Goal: Task Accomplishment & Management: Complete application form

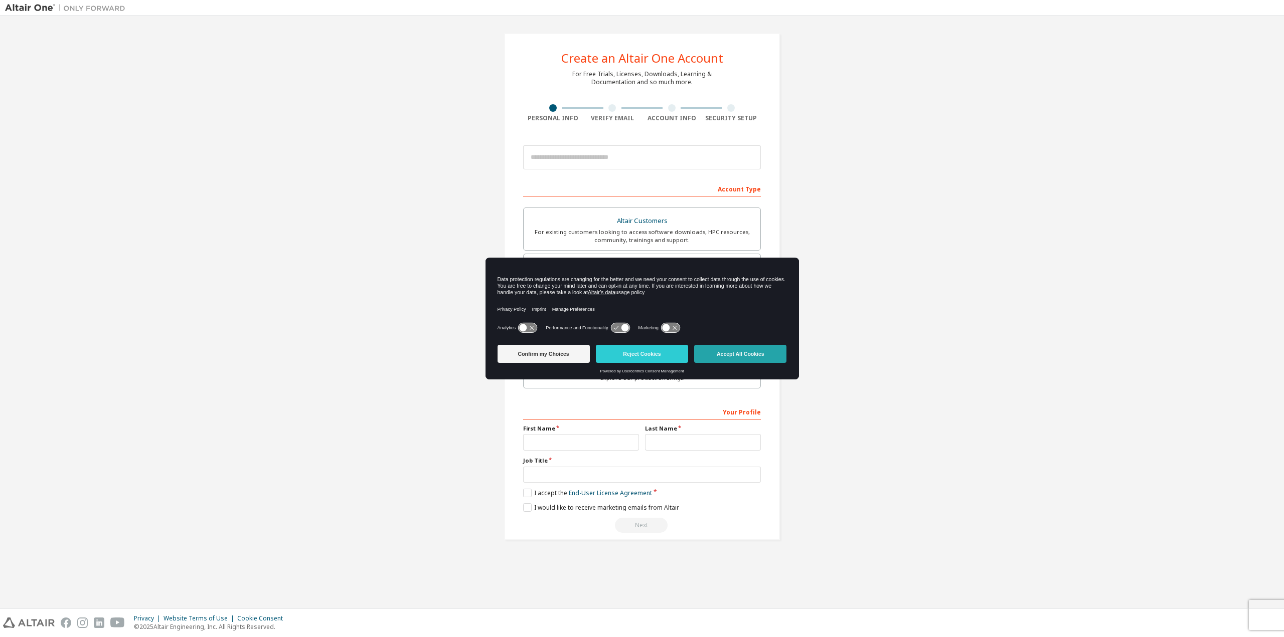
click at [725, 353] on button "Accept All Cookies" at bounding box center [740, 354] width 92 height 18
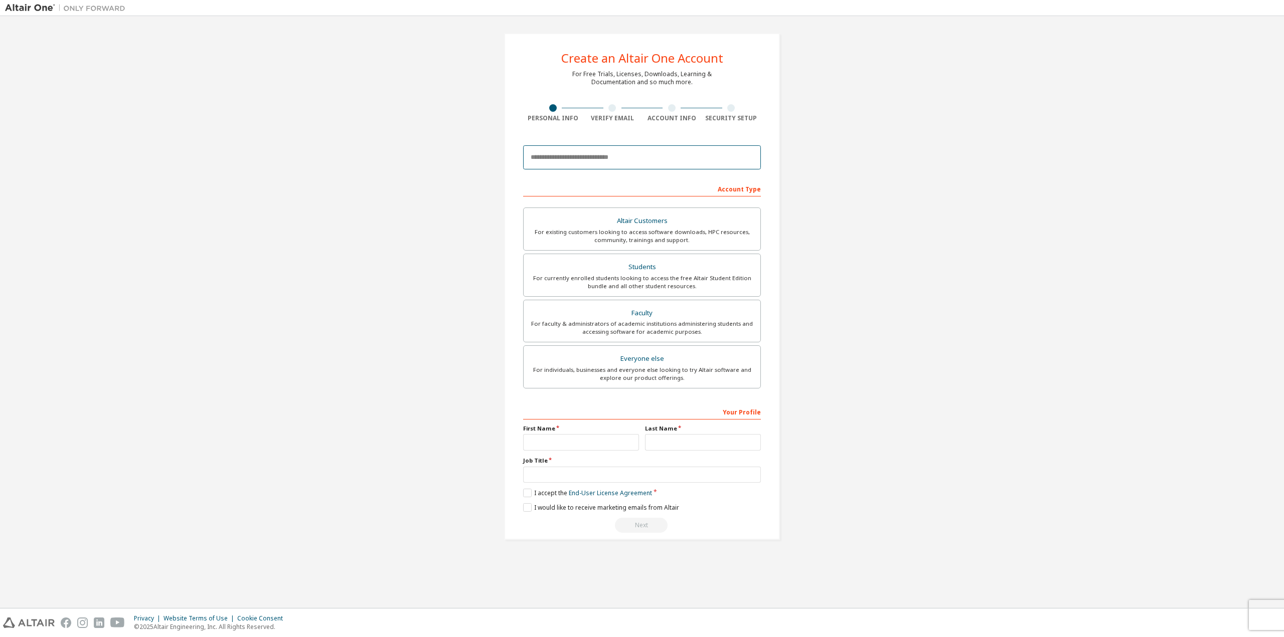
click at [557, 159] on input "email" at bounding box center [642, 157] width 238 height 24
type input "**********"
click at [604, 325] on div "For faculty & administrators of academic institutions administering students an…" at bounding box center [641, 328] width 225 height 16
click at [612, 282] on div "For currently enrolled students looking to access the free Altair Student Editi…" at bounding box center [641, 282] width 225 height 16
click at [564, 322] on div "For faculty & administrators of academic institutions administering students an…" at bounding box center [641, 328] width 225 height 16
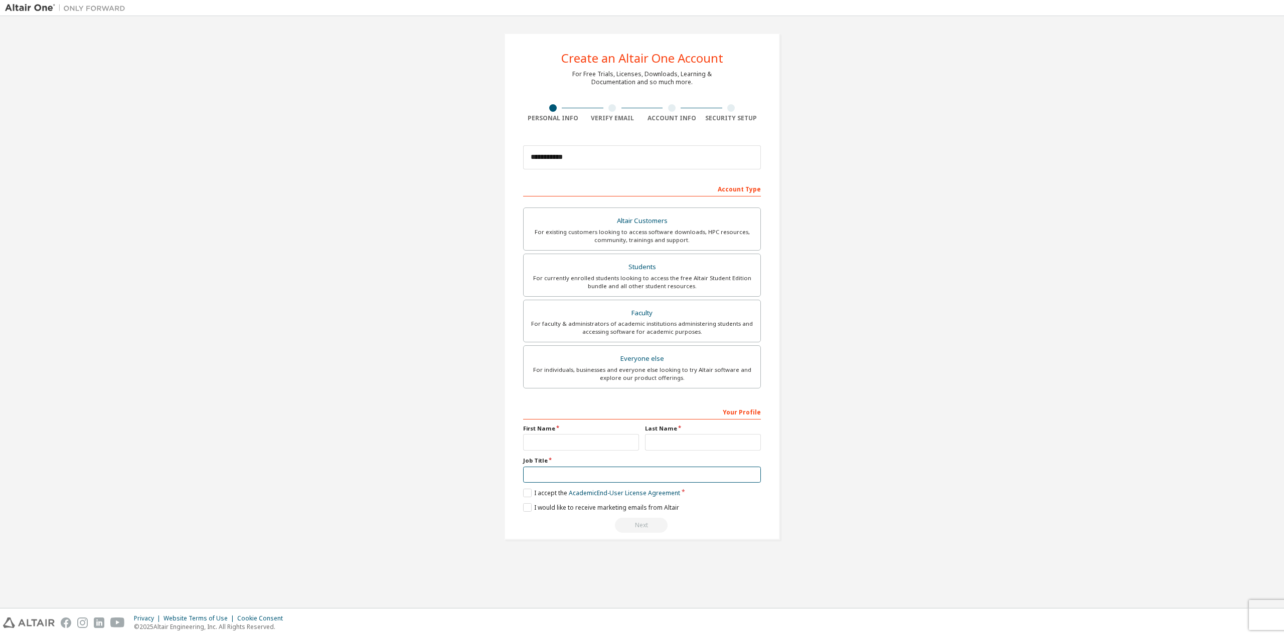
click at [543, 476] on input "text" at bounding box center [642, 475] width 238 height 17
click at [569, 275] on div "For currently enrolled students looking to access the free Altair Student Editi…" at bounding box center [641, 282] width 225 height 16
click at [656, 333] on div "For faculty & administrators of academic institutions administering students an…" at bounding box center [641, 328] width 225 height 16
click at [570, 444] on input "text" at bounding box center [581, 442] width 116 height 17
type input "**********"
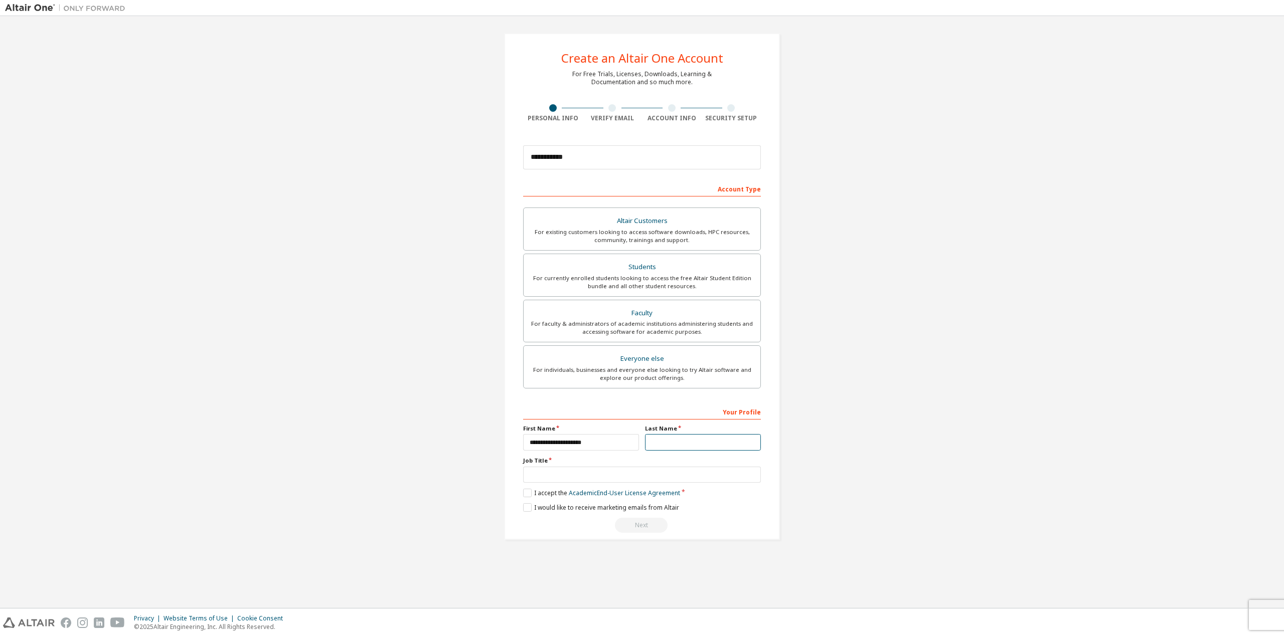
click at [668, 450] on input "text" at bounding box center [703, 442] width 116 height 17
type input "****"
click at [595, 478] on input "text" at bounding box center [642, 475] width 238 height 17
type input "**********"
click at [528, 490] on label "I accept the Academic End-User License Agreement" at bounding box center [601, 493] width 157 height 9
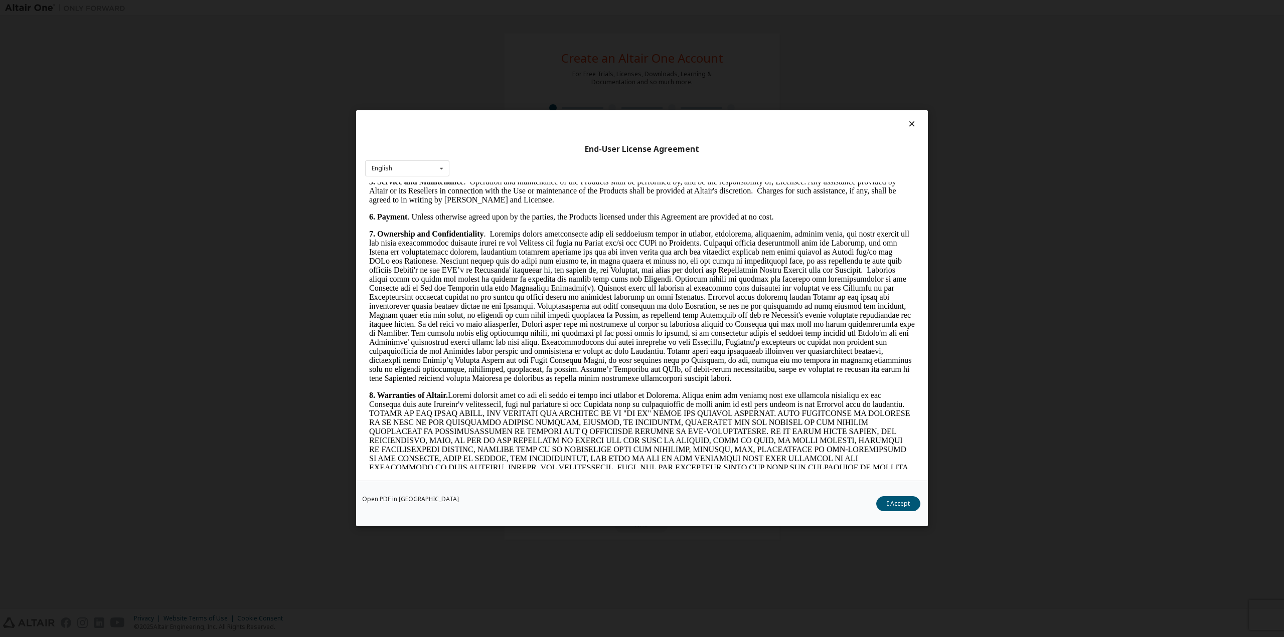
scroll to position [902, 0]
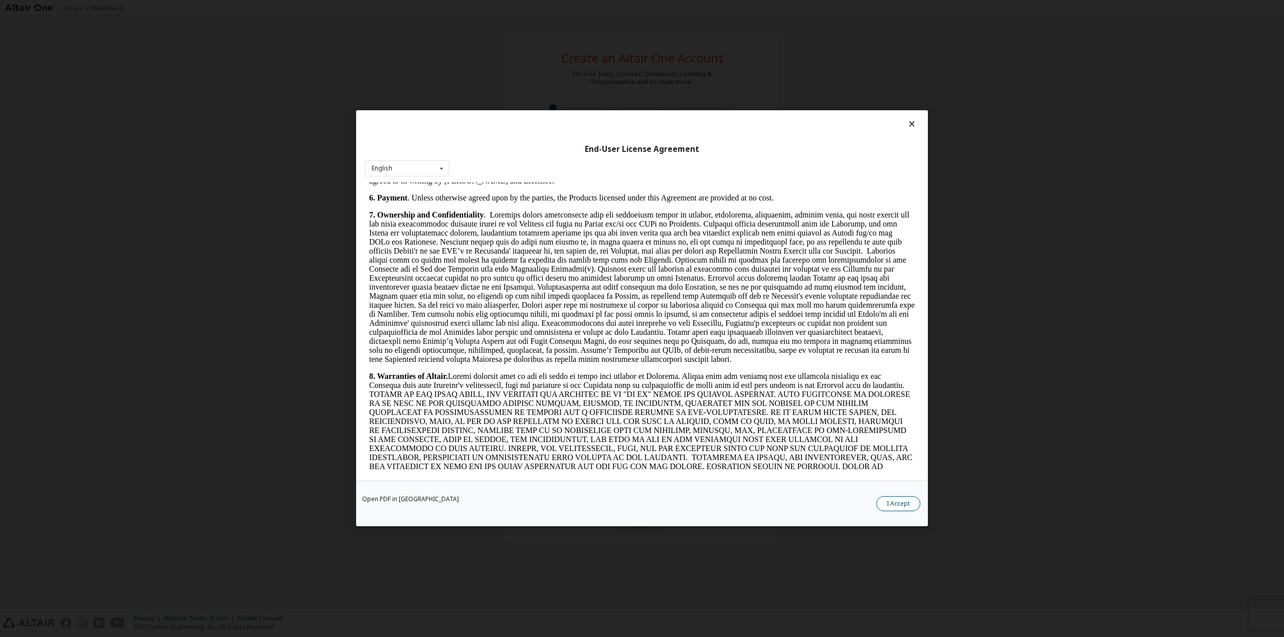
click at [905, 505] on button "I Accept" at bounding box center [898, 504] width 44 height 15
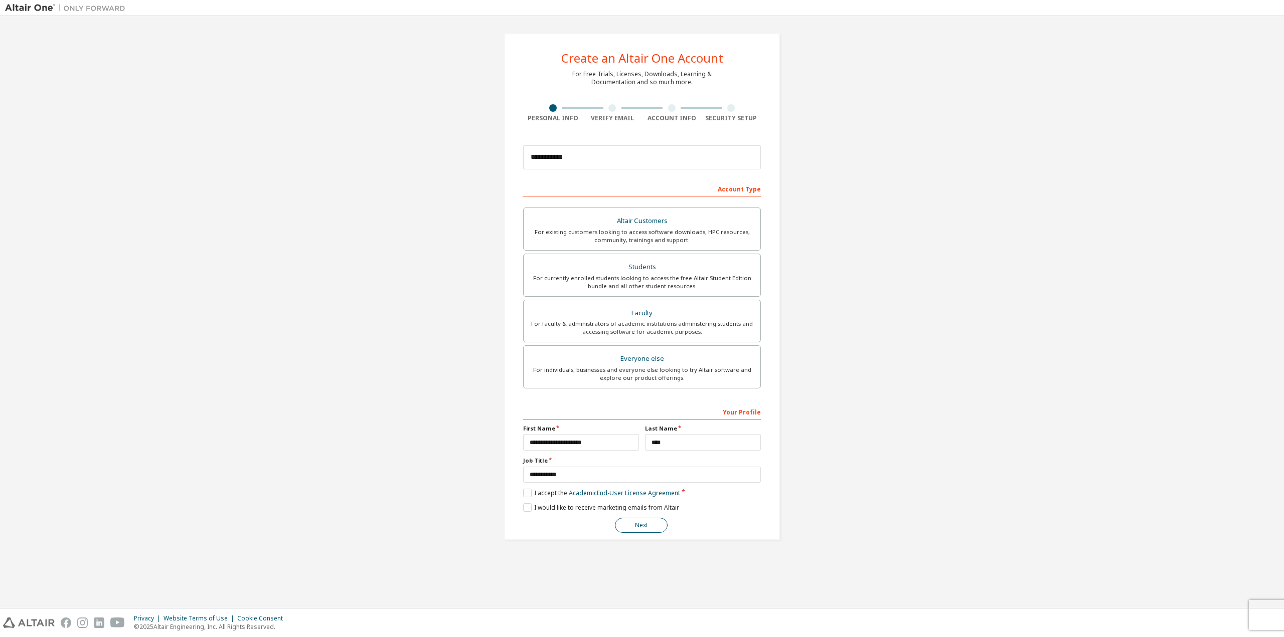
click at [653, 528] on button "Next" at bounding box center [641, 525] width 53 height 15
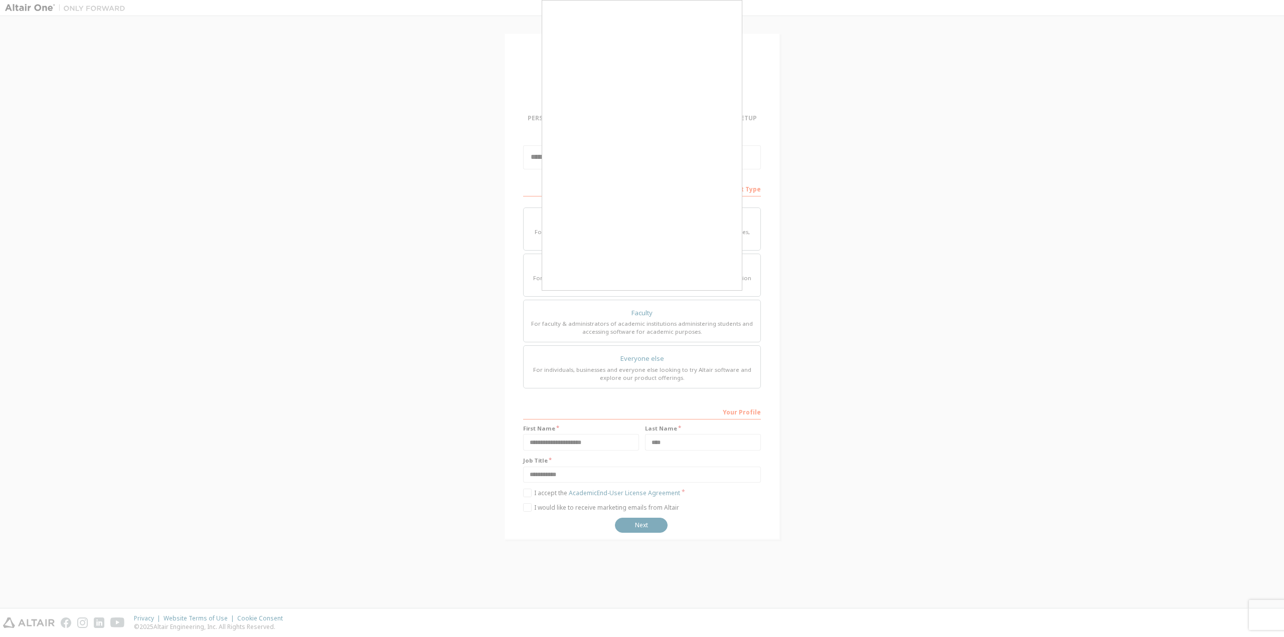
click at [747, 225] on div at bounding box center [642, 318] width 1284 height 637
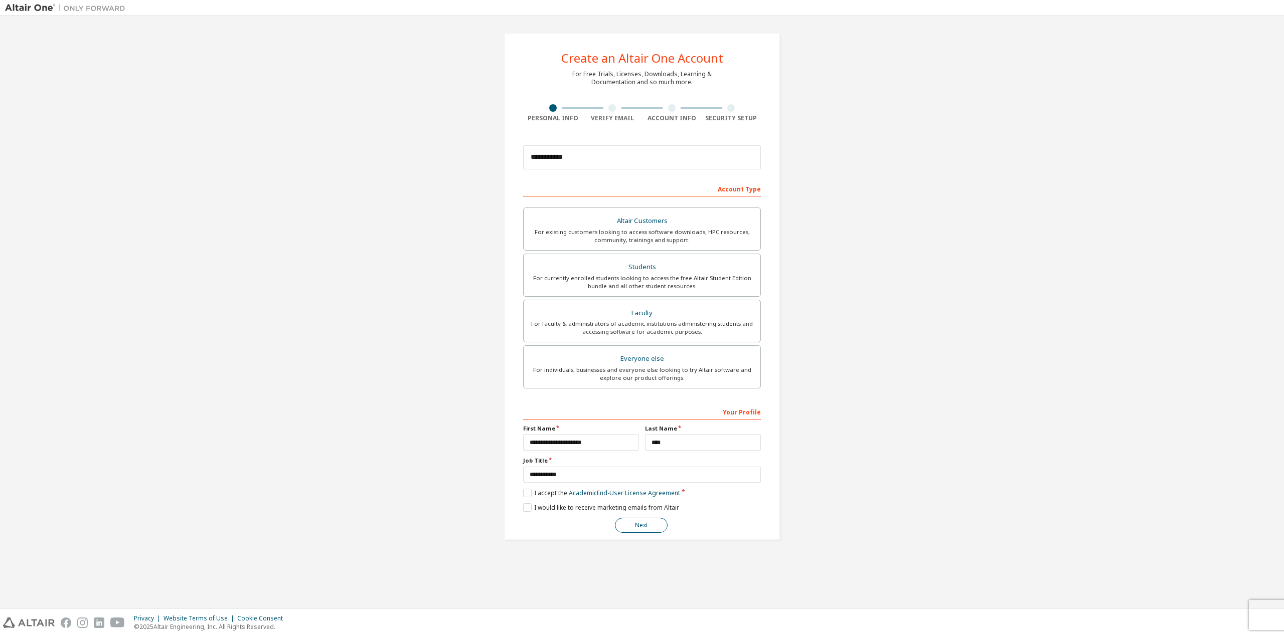
click at [630, 523] on button "Next" at bounding box center [641, 525] width 53 height 15
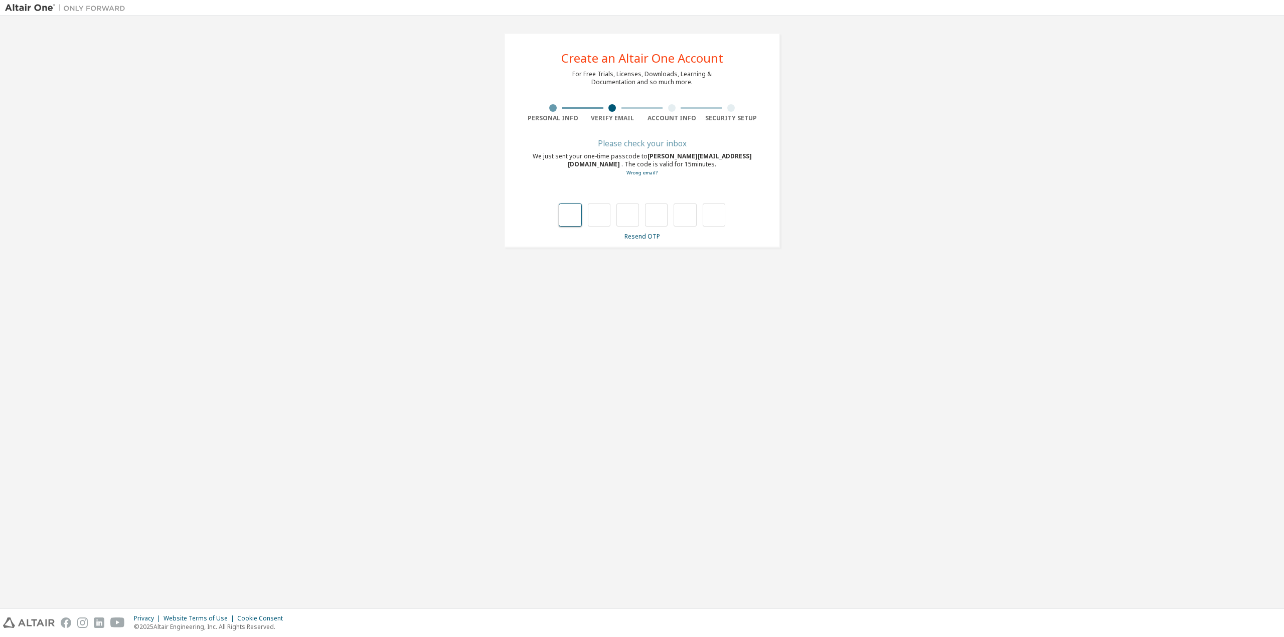
click at [565, 213] on input "text" at bounding box center [570, 215] width 23 height 23
type input "*"
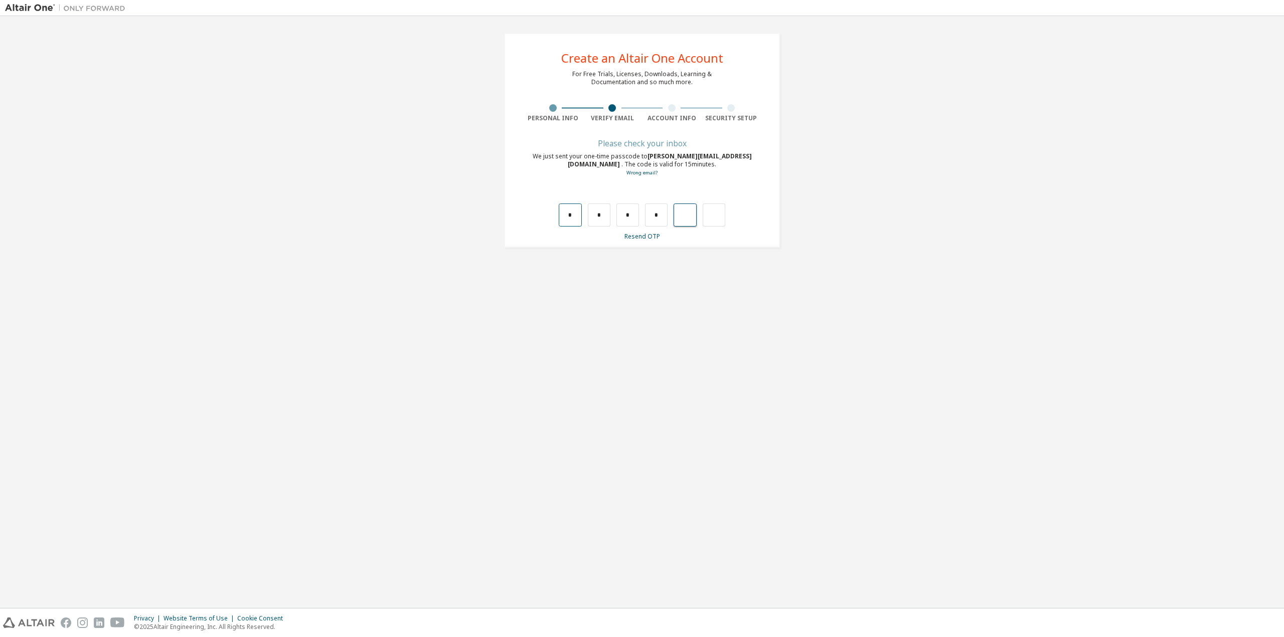
type input "*"
click at [568, 199] on input "text" at bounding box center [642, 196] width 237 height 16
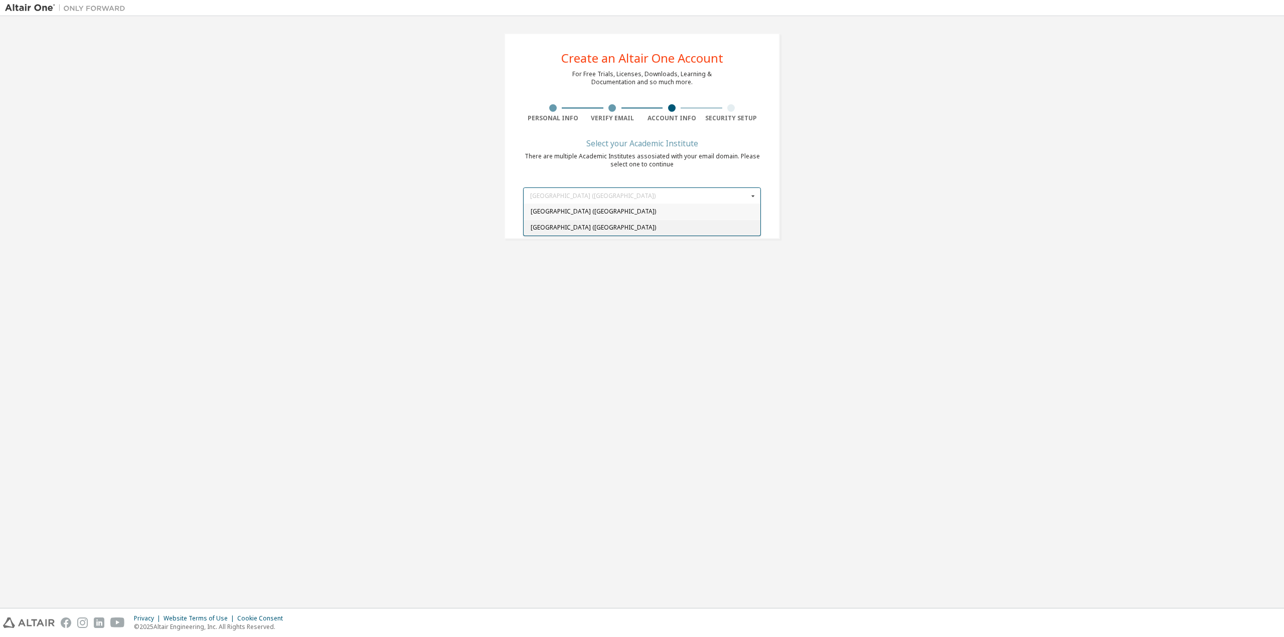
click at [579, 224] on div "[GEOGRAPHIC_DATA] ([GEOGRAPHIC_DATA])" at bounding box center [641, 228] width 237 height 16
type input "******"
click at [649, 221] on button "Next" at bounding box center [641, 224] width 53 height 15
